Goal: Use online tool/utility: Use online tool/utility

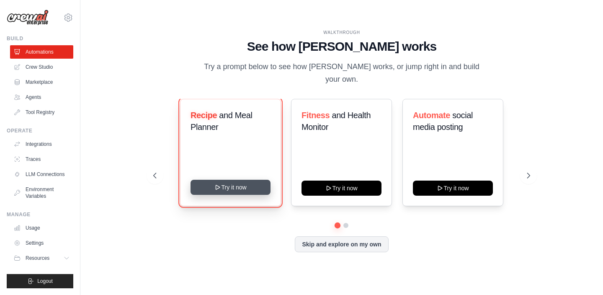
click at [247, 183] on button "Try it now" at bounding box center [231, 187] width 80 height 15
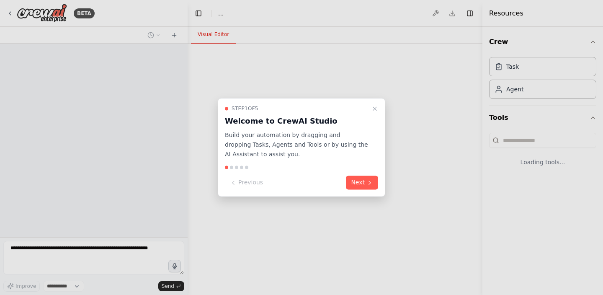
select select "****"
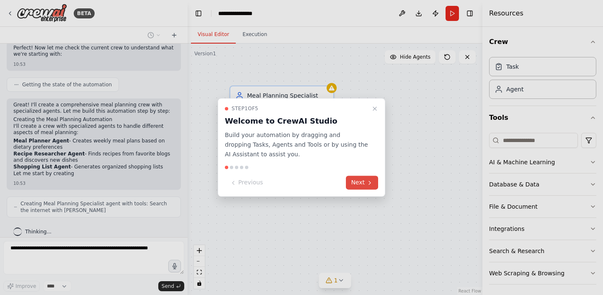
scroll to position [280, 0]
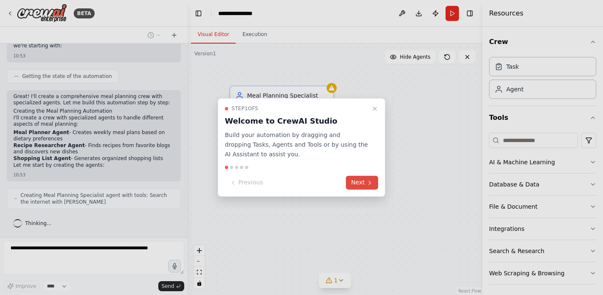
click at [365, 182] on button "Next" at bounding box center [362, 183] width 32 height 14
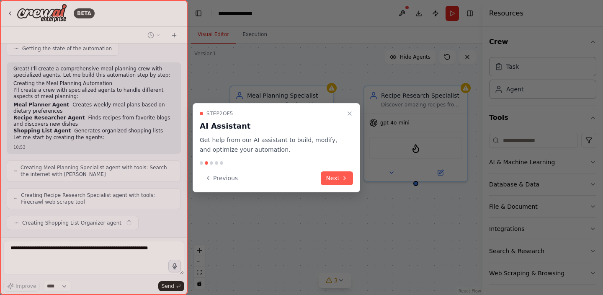
scroll to position [329, 0]
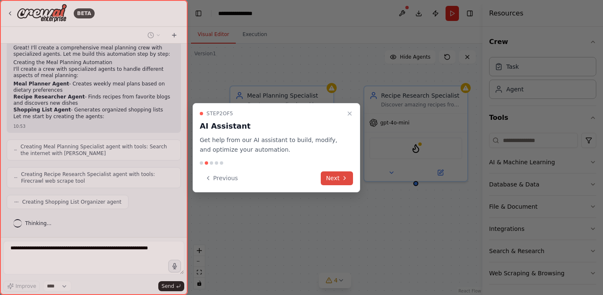
click at [337, 179] on button "Next" at bounding box center [337, 178] width 32 height 14
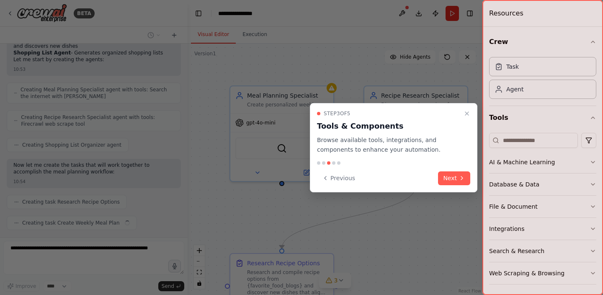
scroll to position [407, 0]
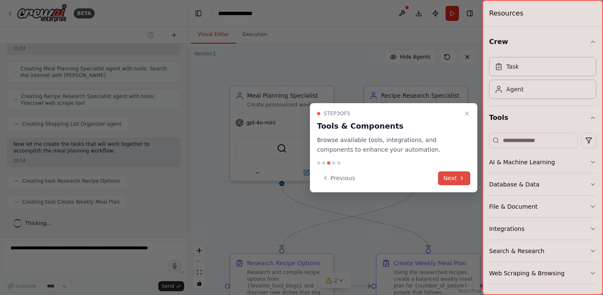
click at [451, 175] on button "Next" at bounding box center [454, 178] width 32 height 14
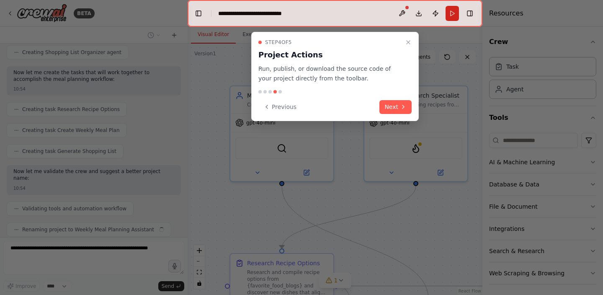
scroll to position [499, 0]
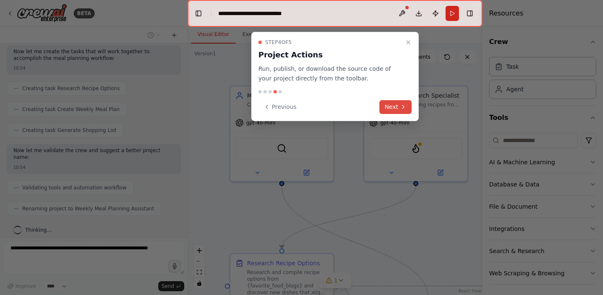
click at [401, 106] on icon at bounding box center [403, 106] width 7 height 7
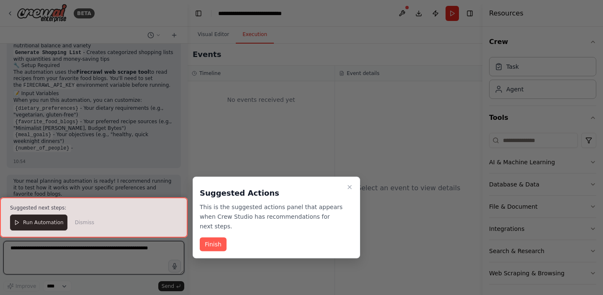
scroll to position [798, 0]
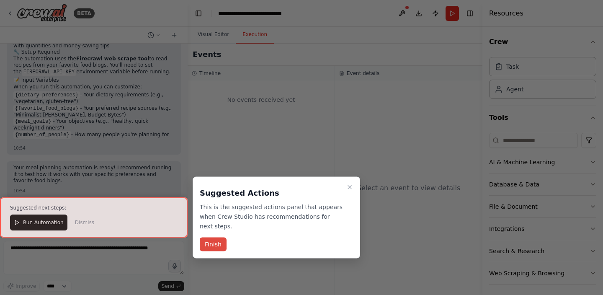
click at [220, 249] on button "Finish" at bounding box center [213, 244] width 27 height 14
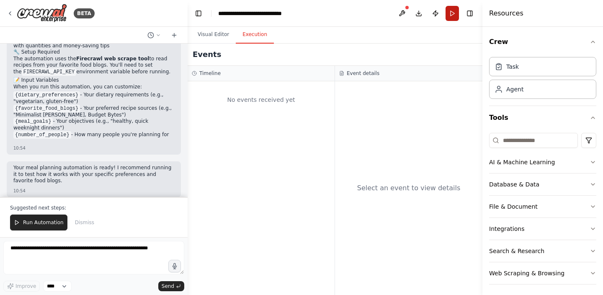
click at [451, 12] on button "Run" at bounding box center [452, 13] width 13 height 15
